Goal: Navigation & Orientation: Find specific page/section

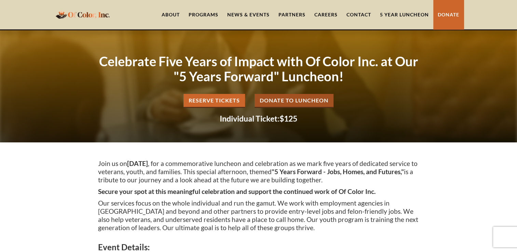
click at [206, 15] on div "Programs" at bounding box center [204, 14] width 30 height 7
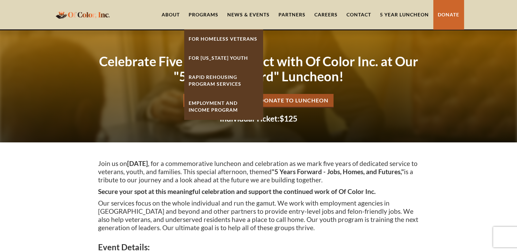
click at [197, 101] on link "Employment And Income Program" at bounding box center [223, 107] width 79 height 26
